Goal: Book appointment/travel/reservation

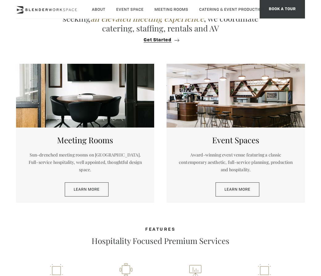
scroll to position [225, 0]
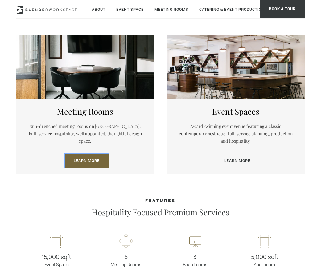
click at [88, 154] on link "Learn More" at bounding box center [87, 161] width 44 height 14
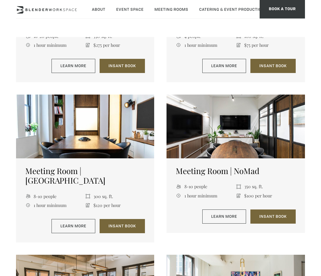
scroll to position [266, 0]
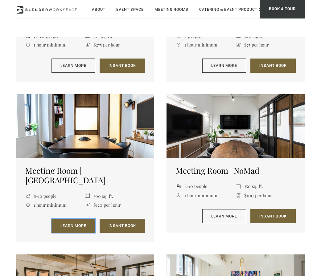
click at [86, 219] on link "Learn More" at bounding box center [73, 226] width 44 height 14
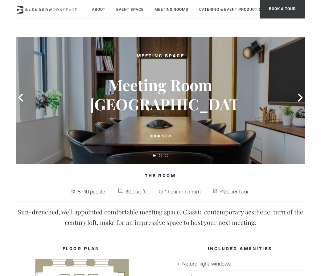
scroll to position [6, 0]
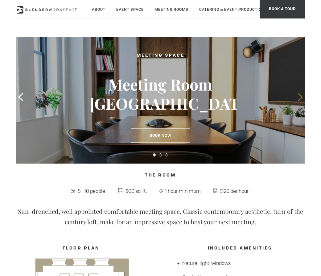
click at [300, 100] on icon at bounding box center [300, 97] width 8 height 8
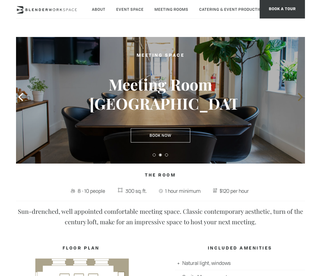
click at [300, 100] on icon at bounding box center [300, 97] width 8 height 8
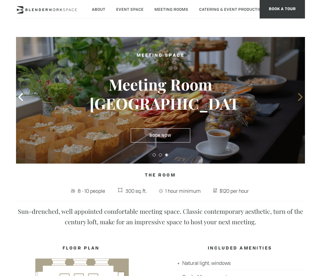
click at [300, 99] on icon at bounding box center [300, 97] width 5 height 8
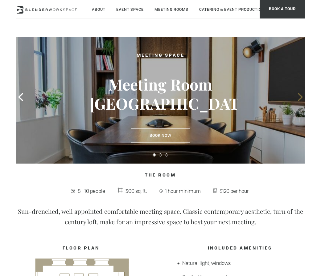
click at [300, 99] on icon at bounding box center [300, 97] width 5 height 8
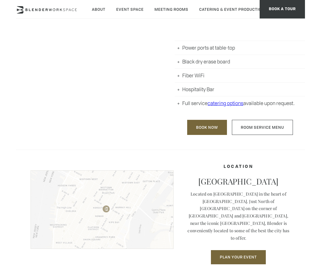
scroll to position [314, 0]
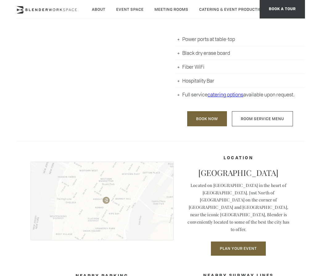
click at [131, 195] on img at bounding box center [102, 201] width 143 height 79
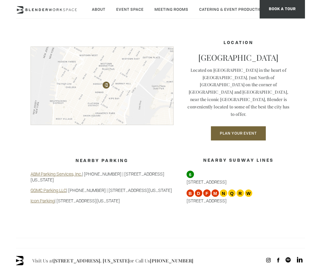
scroll to position [300, 0]
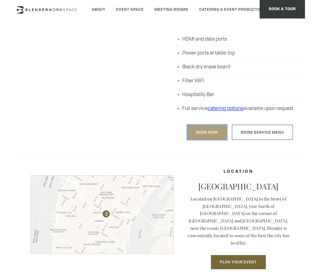
click at [211, 131] on link "Book Now" at bounding box center [207, 132] width 40 height 15
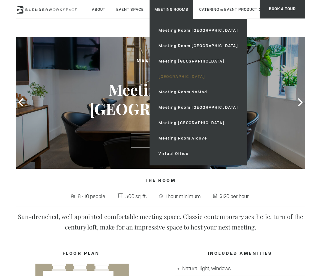
scroll to position [0, 0]
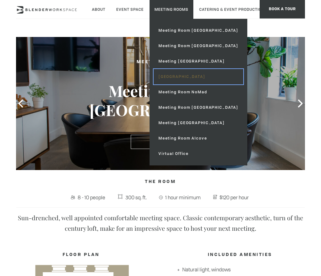
click at [164, 75] on link "[GEOGRAPHIC_DATA]" at bounding box center [198, 76] width 90 height 15
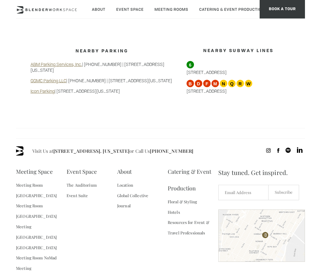
scroll to position [542, 0]
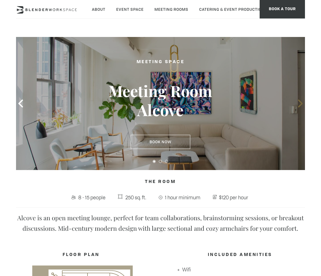
click at [299, 100] on icon at bounding box center [300, 104] width 8 height 8
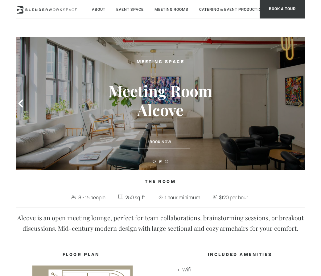
click at [299, 100] on icon at bounding box center [300, 104] width 8 height 8
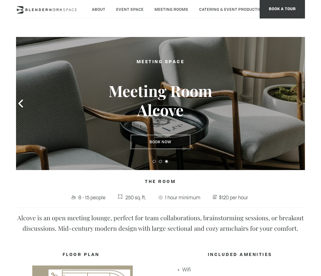
click at [299, 100] on icon at bounding box center [300, 104] width 8 height 8
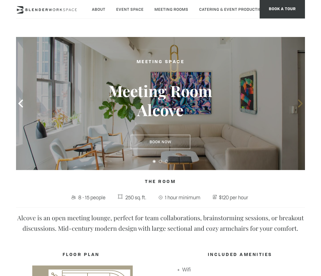
click at [299, 100] on icon at bounding box center [300, 104] width 8 height 8
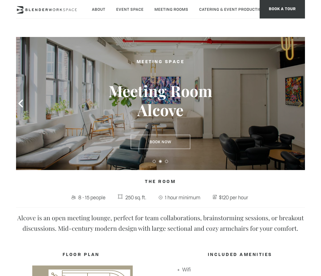
click at [299, 99] on span at bounding box center [299, 103] width 9 height 9
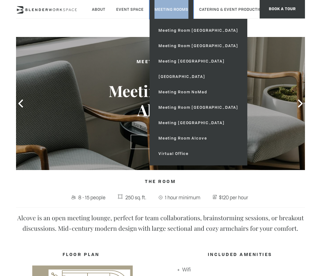
click at [167, 9] on link "Meeting Rooms" at bounding box center [171, 9] width 44 height 19
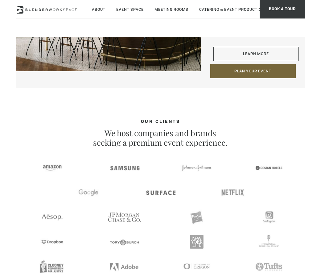
scroll to position [917, 0]
